Goal: Check status: Check status

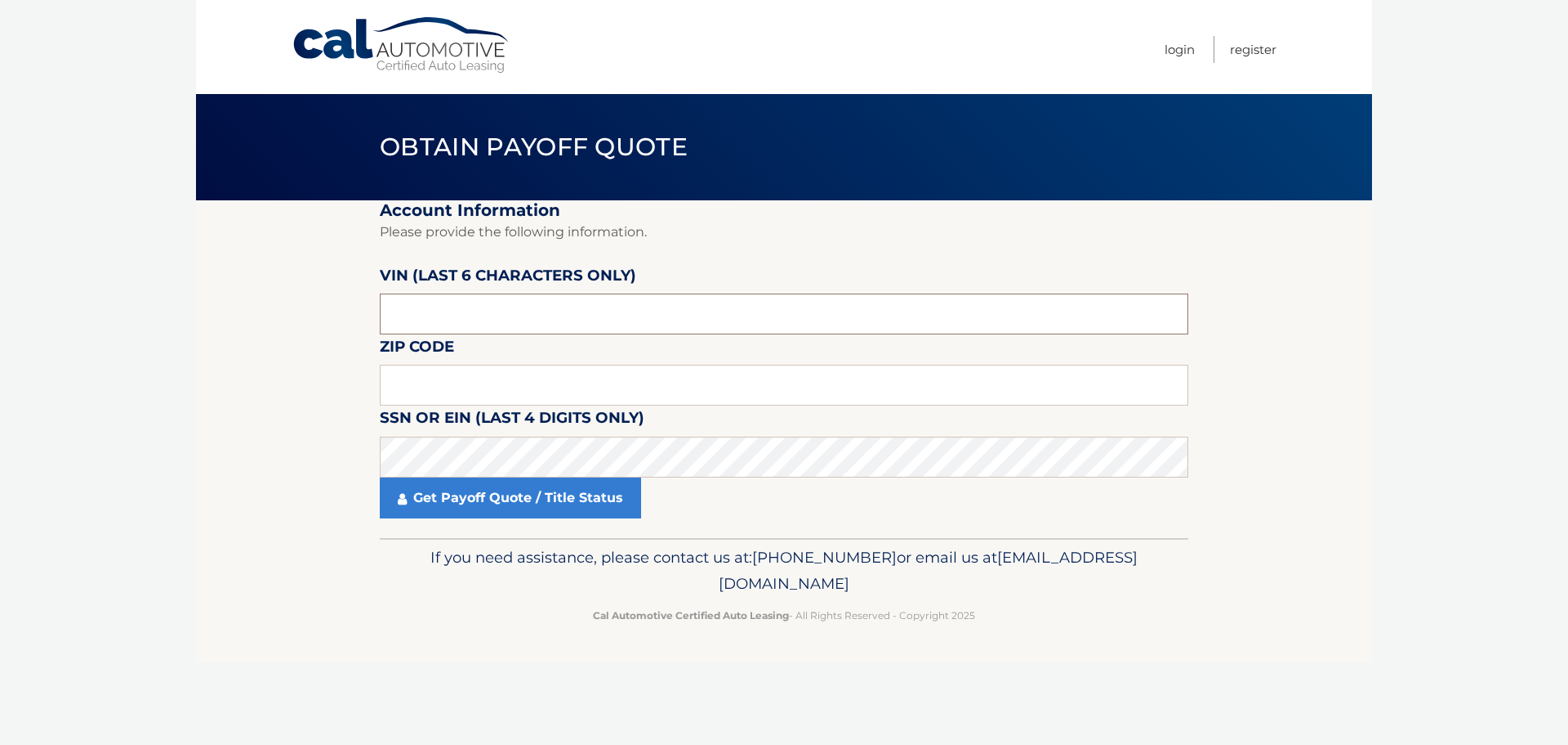
click at [476, 321] on input "text" at bounding box center [784, 313] width 808 height 41
type input "655268"
click at [574, 387] on input "text" at bounding box center [784, 385] width 808 height 41
type input "07747"
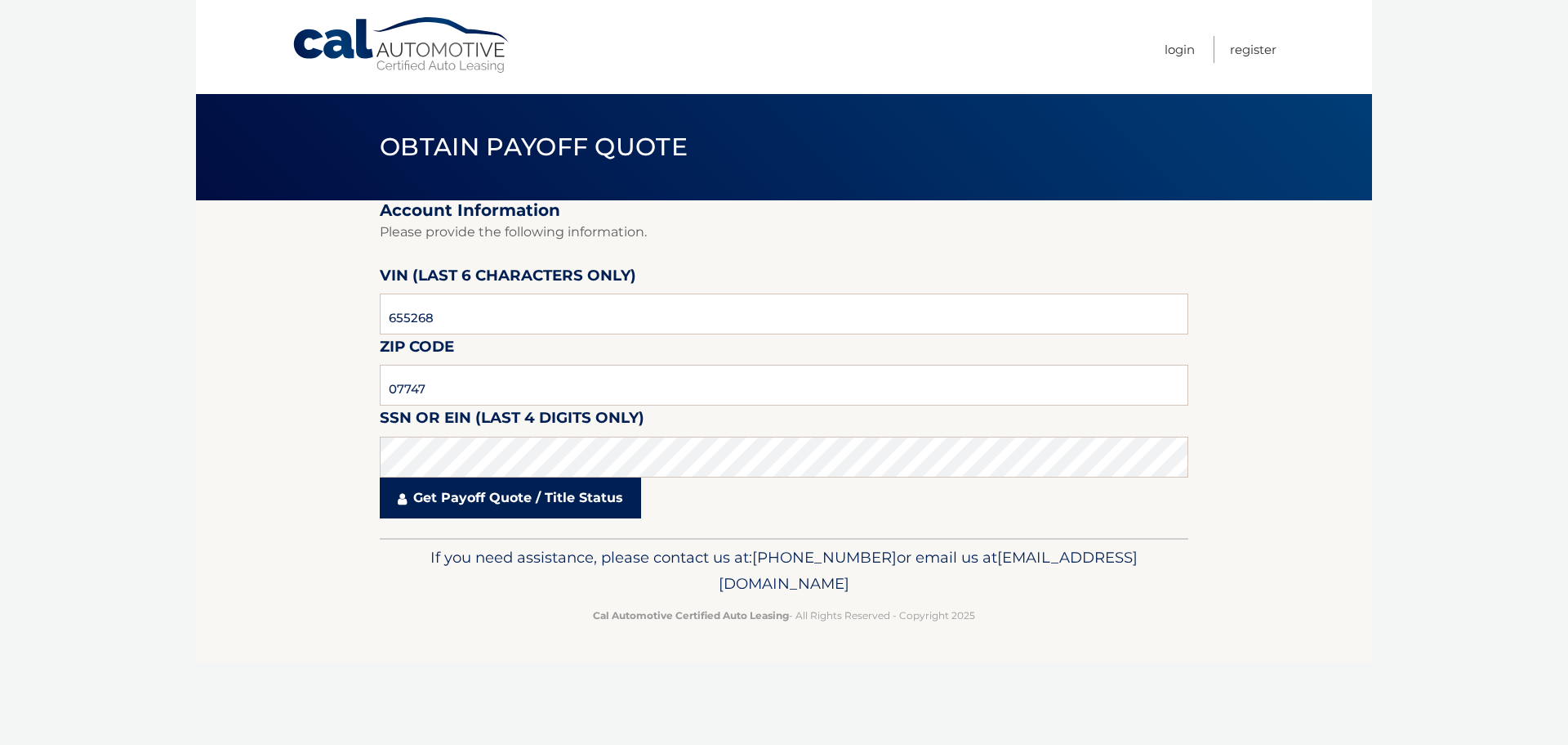
click at [529, 498] on link "Get Payoff Quote / Title Status" at bounding box center [510, 498] width 262 height 41
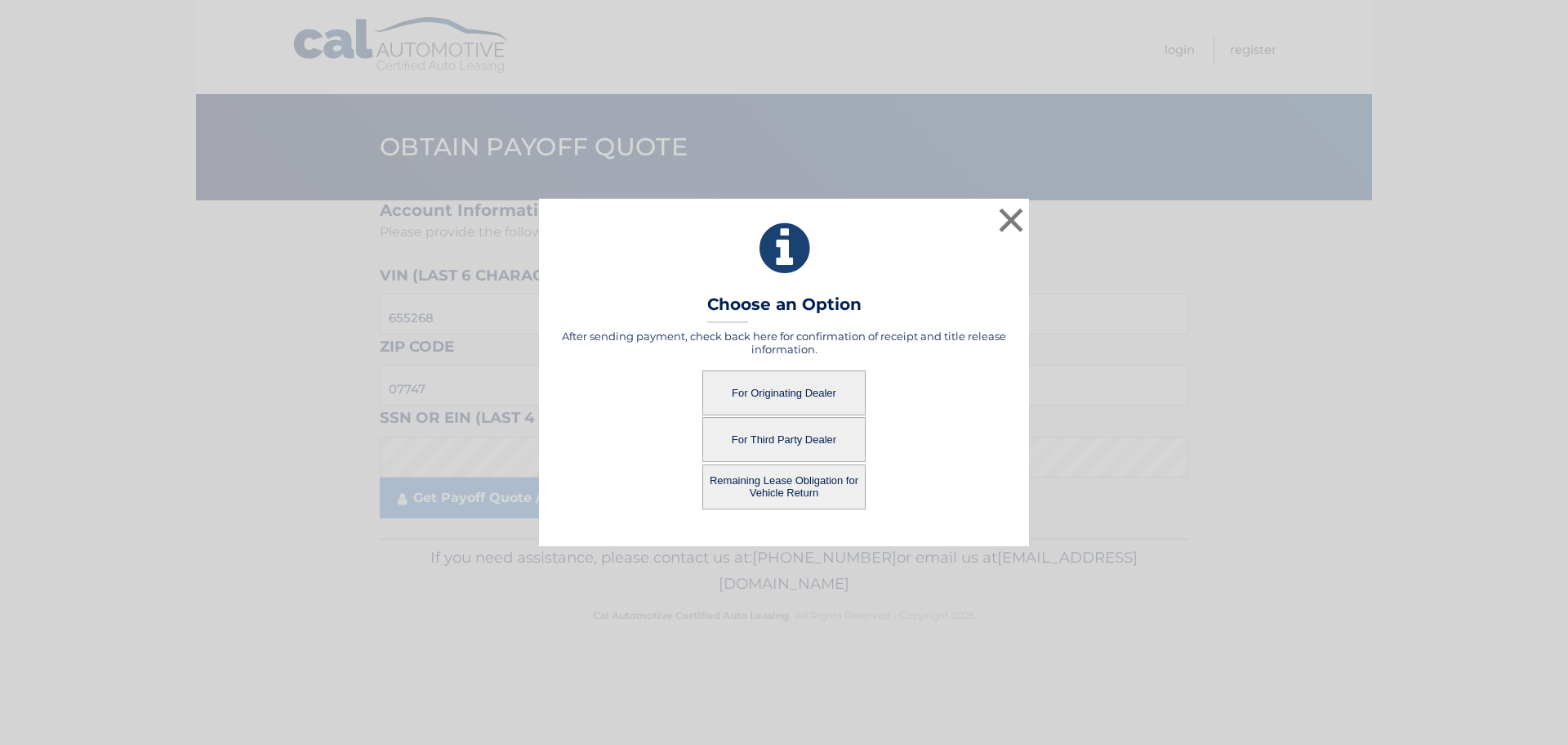
click at [776, 398] on button "For Originating Dealer" at bounding box center [784, 392] width 163 height 45
click at [778, 392] on button "For Originating Dealer" at bounding box center [784, 392] width 163 height 45
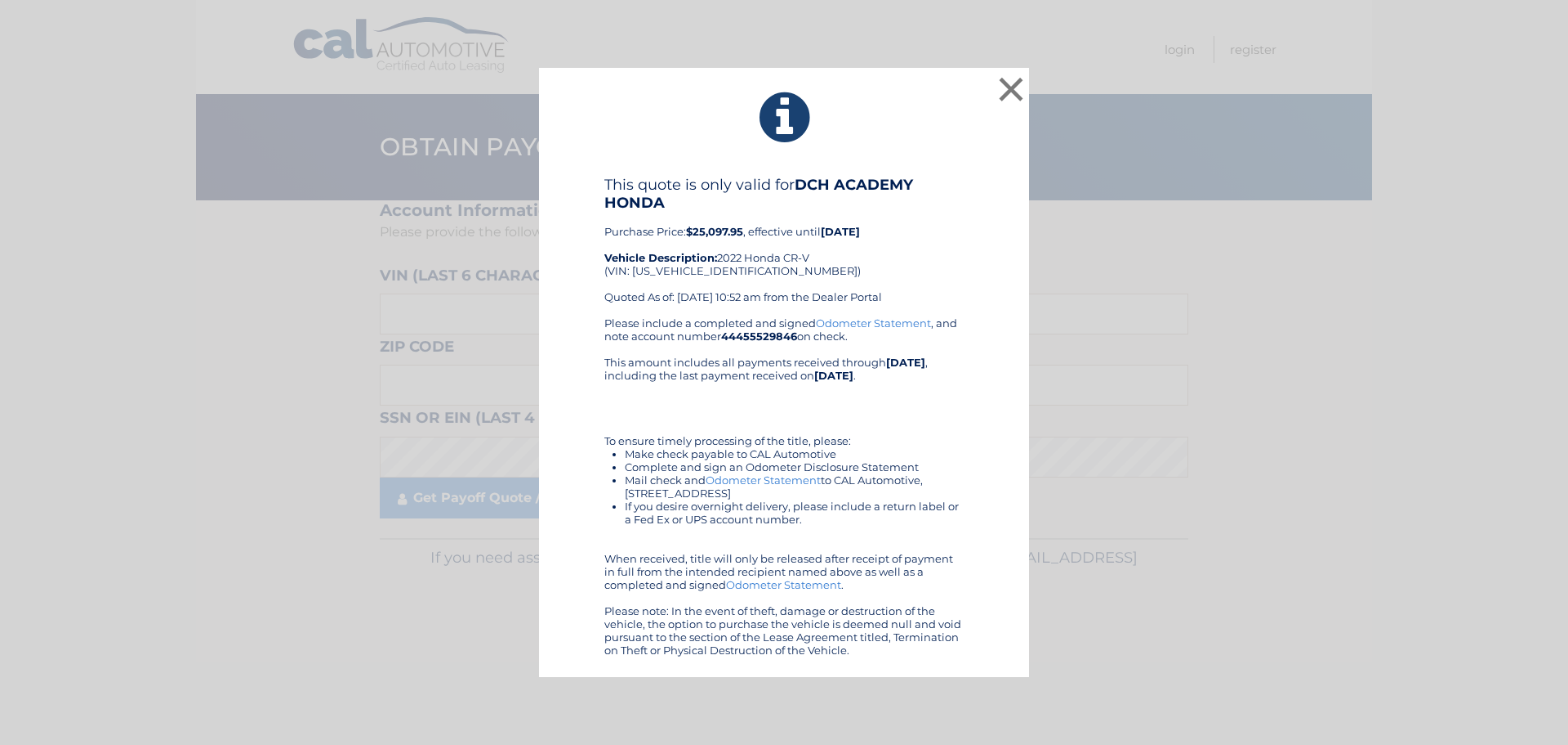
click at [227, 210] on div "× This quote is only valid for DCH ACADEMY HONDA Purchase Price: $25,097.95 , e…" at bounding box center [784, 372] width 1556 height 610
